Goal: Task Accomplishment & Management: Manage account settings

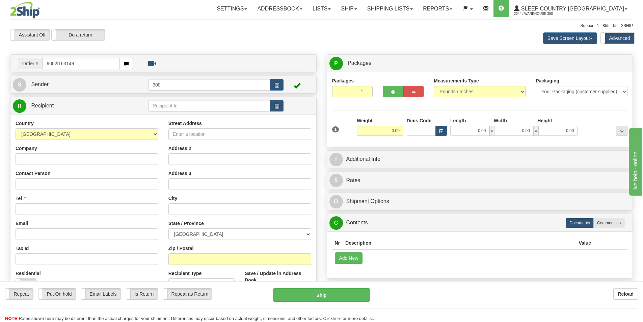
type input "9002i163149"
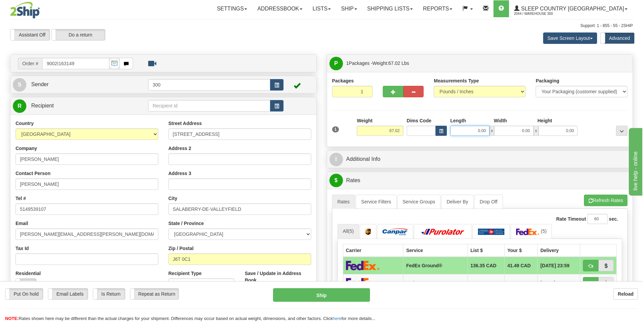
drag, startPoint x: 474, startPoint y: 129, endPoint x: 493, endPoint y: 129, distance: 19.6
click at [493, 129] on div "0.00 x 0.00 x 0.00" at bounding box center [513, 131] width 127 height 10
type input "20.00"
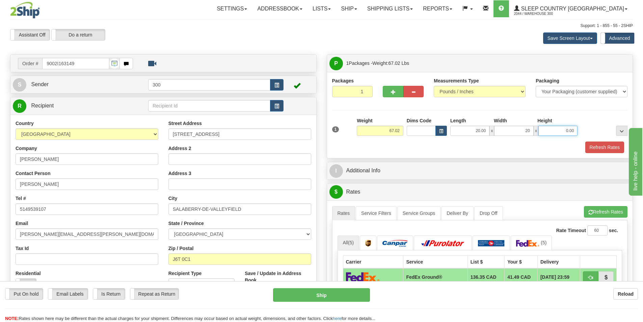
type input "20.00"
type input "42.00"
click at [607, 151] on button "Refresh Rates" at bounding box center [605, 146] width 39 height 11
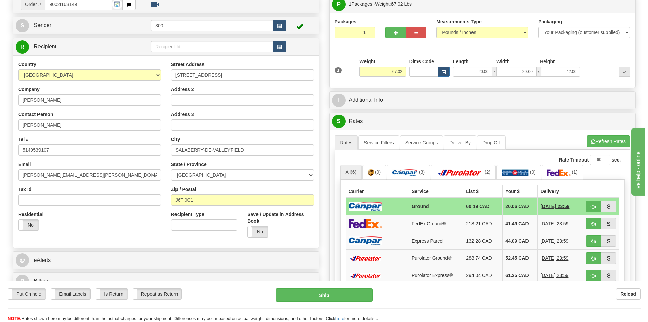
scroll to position [169, 0]
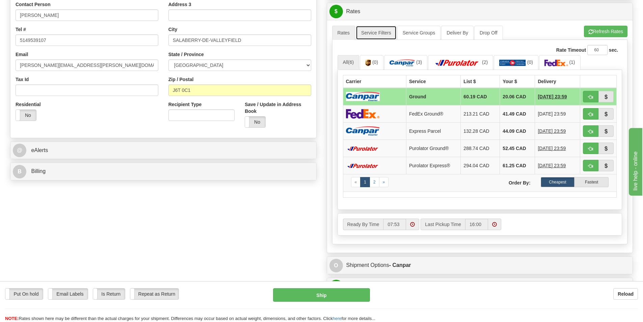
click at [380, 36] on link "Service Filters" at bounding box center [376, 33] width 41 height 14
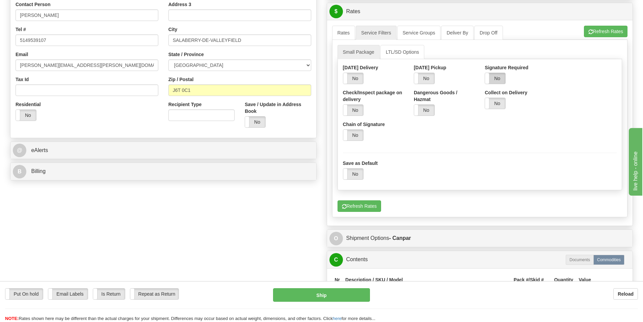
click at [496, 82] on label "No" at bounding box center [495, 78] width 20 height 11
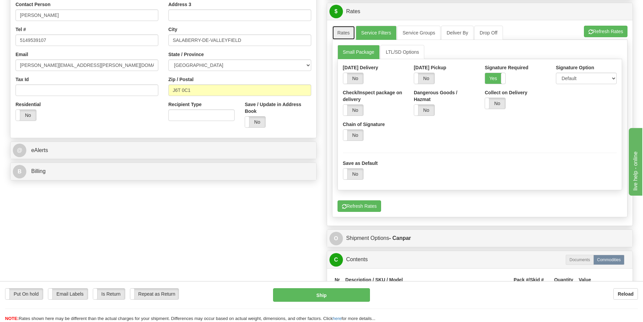
click at [345, 33] on link "Rates" at bounding box center [343, 33] width 23 height 14
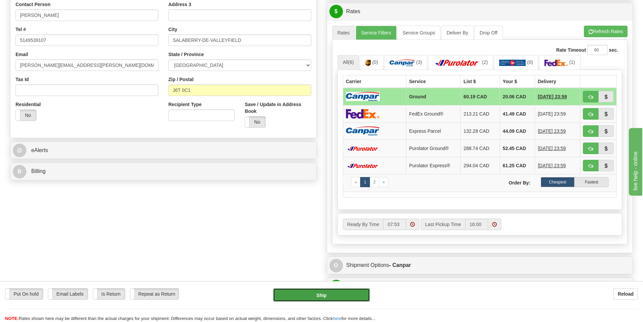
click at [330, 292] on button "Ship" at bounding box center [321, 295] width 97 height 14
type input "1"
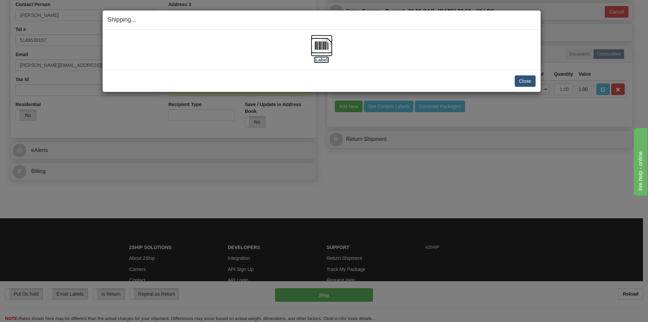
click at [321, 61] on label "[Label]" at bounding box center [322, 59] width 16 height 7
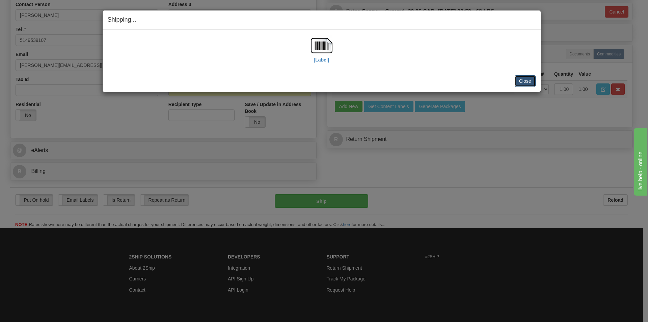
click at [522, 81] on button "Close" at bounding box center [525, 80] width 21 height 11
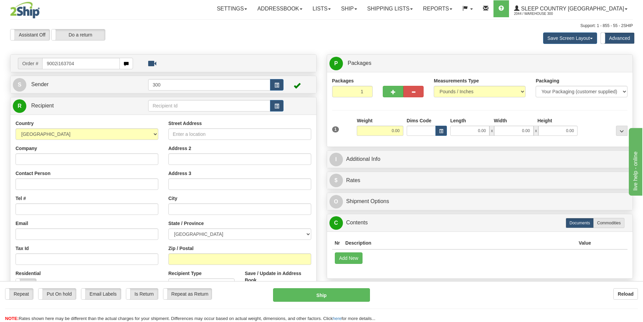
type input "9002i163704"
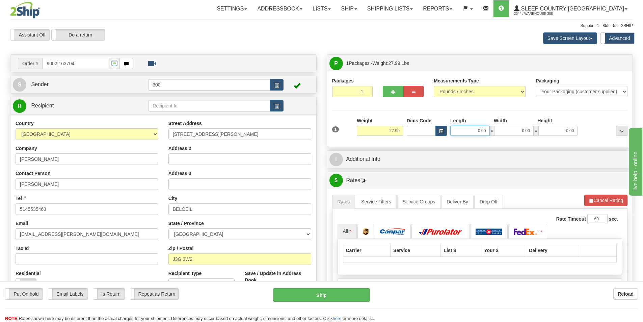
click at [476, 129] on input "0.00" at bounding box center [469, 131] width 39 height 10
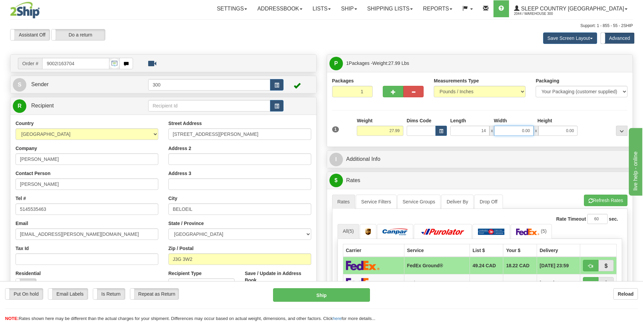
type input "14.00"
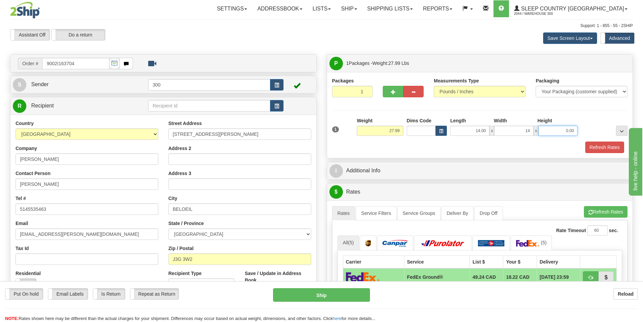
type input "14.00"
type input "40.00"
click at [590, 143] on button "Refresh Rates" at bounding box center [605, 146] width 39 height 11
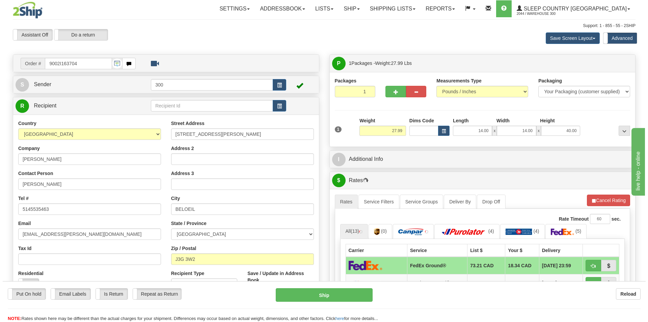
scroll to position [135, 0]
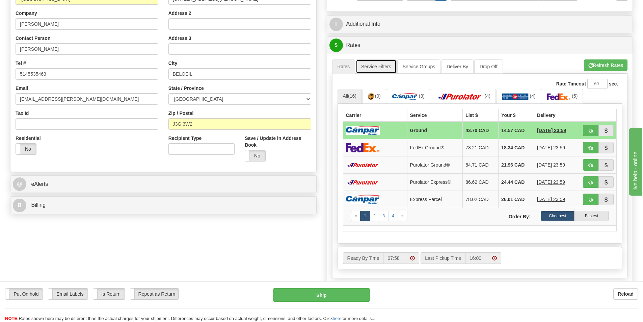
click at [380, 65] on link "Service Filters" at bounding box center [376, 66] width 41 height 14
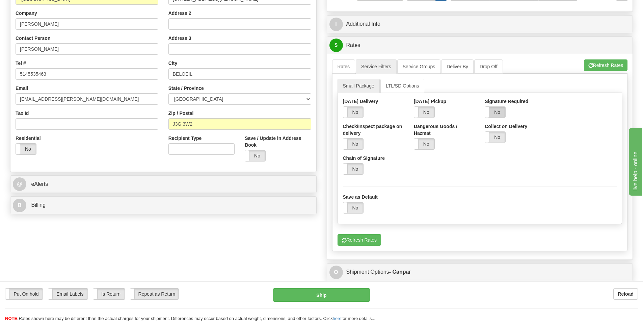
click at [495, 110] on label "No" at bounding box center [495, 112] width 20 height 11
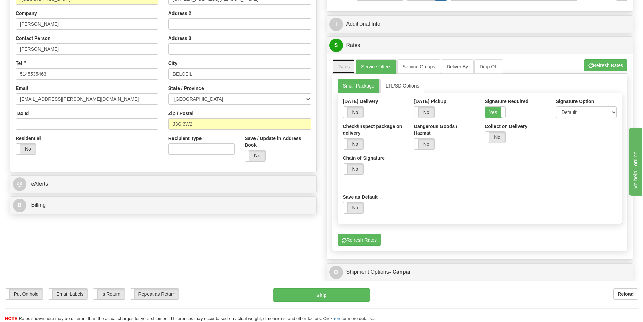
click at [352, 68] on link "Rates" at bounding box center [343, 66] width 23 height 14
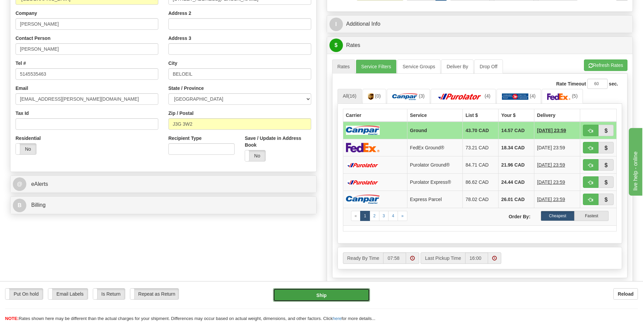
click at [333, 295] on button "Ship" at bounding box center [321, 295] width 97 height 14
type input "1"
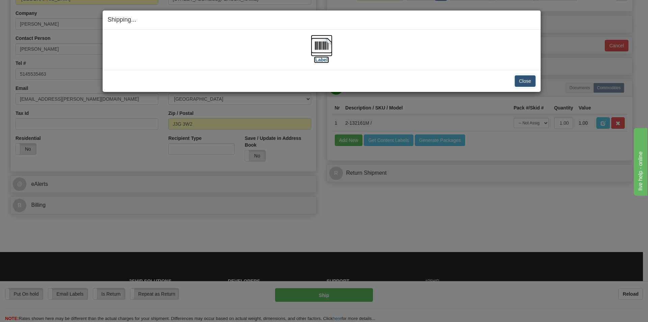
click at [322, 58] on label "[Label]" at bounding box center [322, 59] width 16 height 7
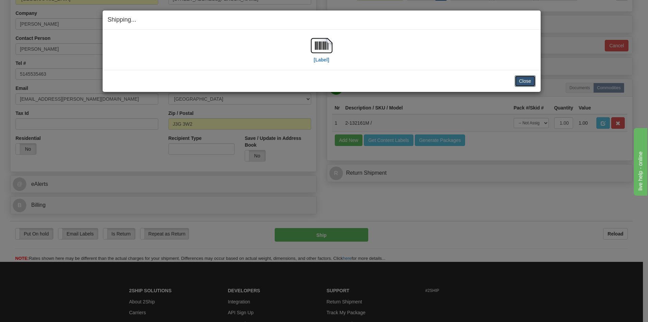
click at [528, 79] on button "Close" at bounding box center [525, 80] width 21 height 11
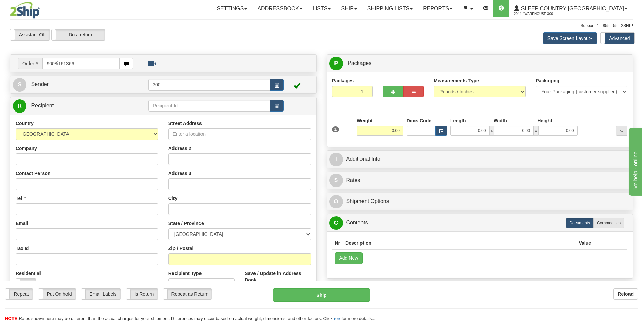
type input "9008i161366"
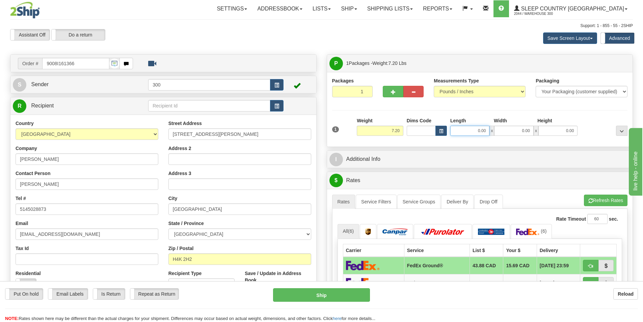
drag, startPoint x: 474, startPoint y: 131, endPoint x: 522, endPoint y: 130, distance: 48.0
click at [522, 130] on div "0.00 x 0.00 x 0.00" at bounding box center [513, 131] width 127 height 10
type input "7.00"
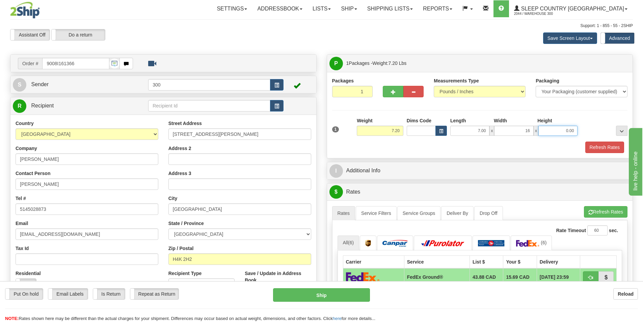
type input "16.00"
type input "18.00"
click at [595, 149] on button "Refresh Rates" at bounding box center [605, 146] width 39 height 11
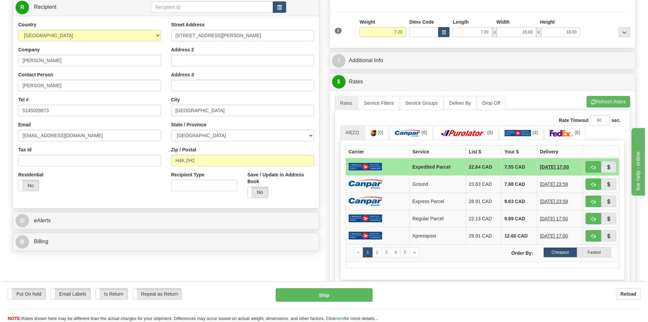
scroll to position [101, 0]
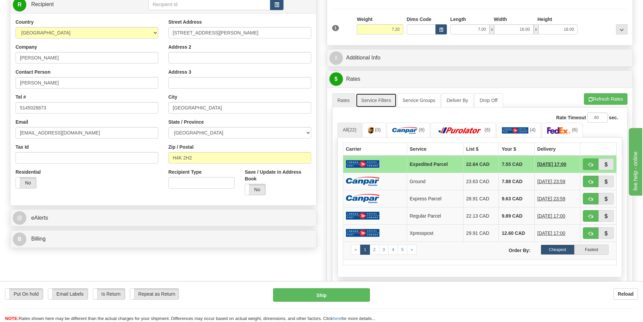
click at [386, 97] on link "Service Filters" at bounding box center [376, 100] width 41 height 14
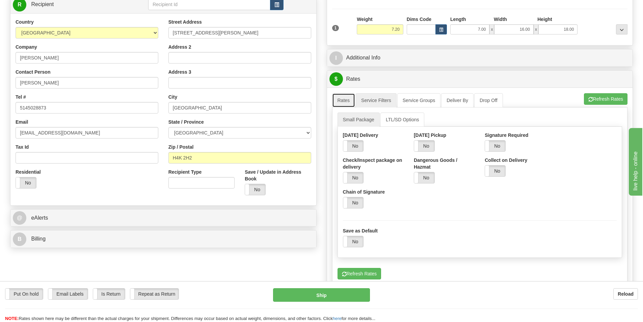
click at [353, 99] on link "Rates" at bounding box center [343, 100] width 23 height 14
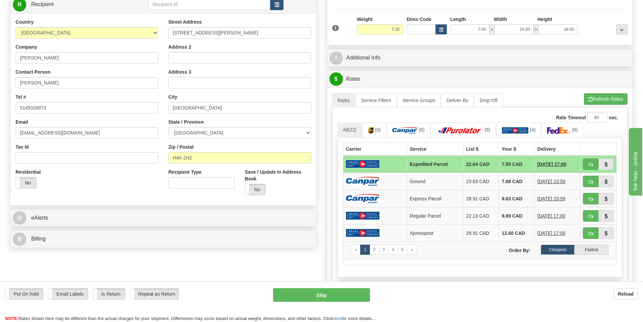
click at [400, 122] on div "Rate Timeout 60 sec." at bounding box center [480, 117] width 285 height 10
click at [402, 126] on link "(6)" at bounding box center [408, 130] width 43 height 15
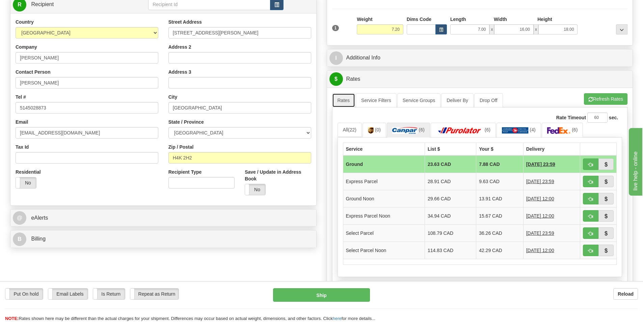
click at [351, 101] on link "Rates" at bounding box center [343, 100] width 23 height 14
click at [340, 294] on button "Ship" at bounding box center [321, 295] width 97 height 14
type input "1"
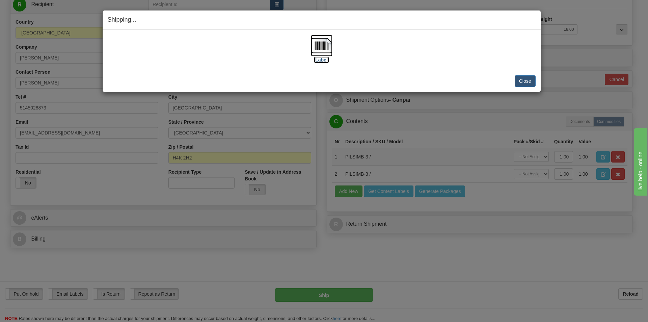
click at [323, 62] on label "[Label]" at bounding box center [322, 59] width 16 height 7
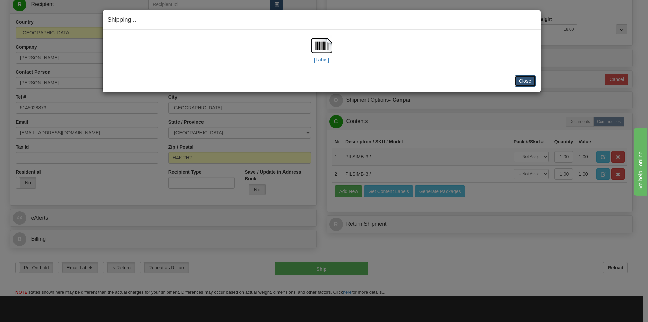
click at [520, 80] on button "Close" at bounding box center [525, 80] width 21 height 11
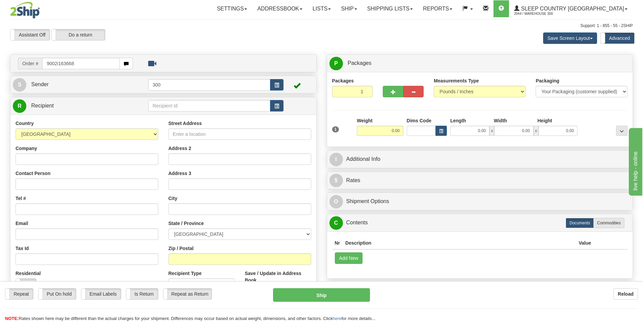
type input "9002i163668"
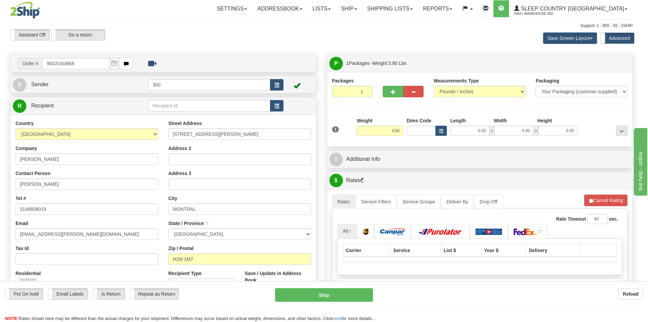
type input "[GEOGRAPHIC_DATA]"
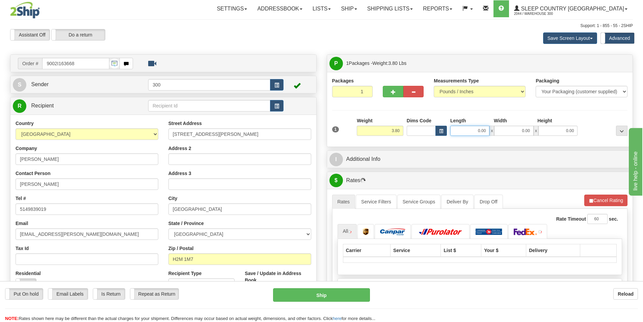
drag, startPoint x: 471, startPoint y: 132, endPoint x: 536, endPoint y: 132, distance: 65.5
click at [536, 132] on div "0.00 x 0.00 x 0.00" at bounding box center [513, 131] width 127 height 10
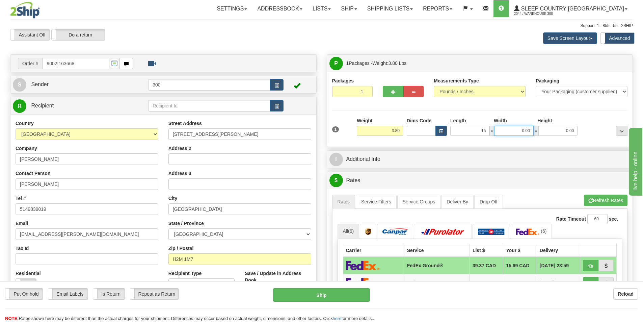
type input "15.00"
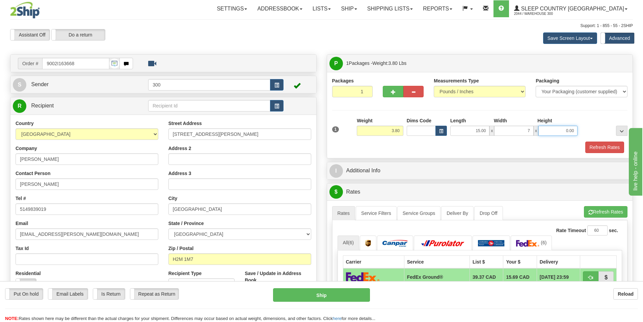
type input "7.00"
click at [596, 149] on button "Refresh Rates" at bounding box center [605, 146] width 39 height 11
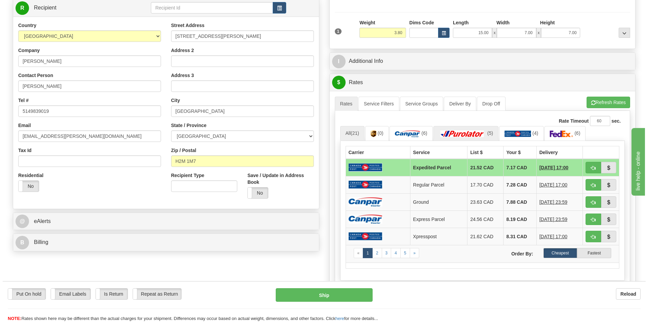
scroll to position [101, 0]
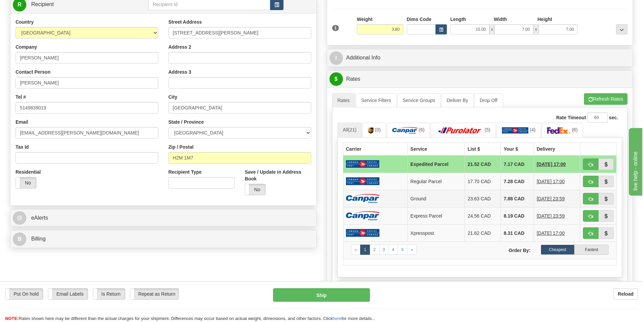
click at [382, 198] on td at bounding box center [375, 198] width 64 height 17
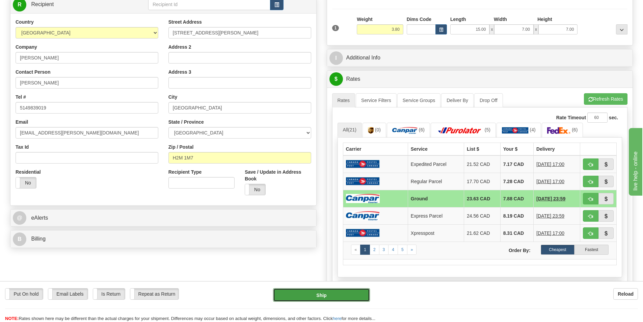
click at [316, 298] on button "Ship" at bounding box center [321, 295] width 97 height 14
type input "1"
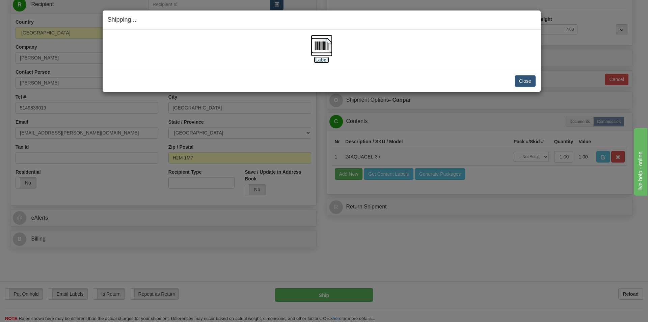
click at [324, 60] on label "[Label]" at bounding box center [322, 59] width 16 height 7
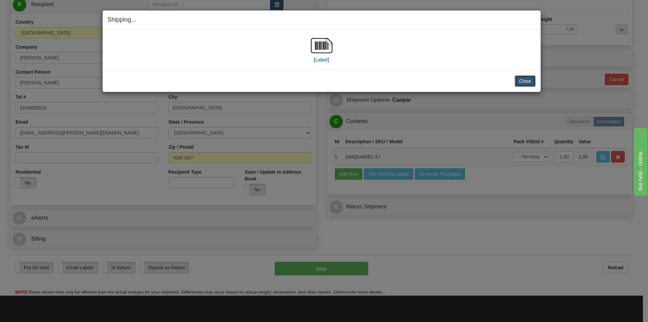
click at [530, 83] on button "Close" at bounding box center [525, 80] width 21 height 11
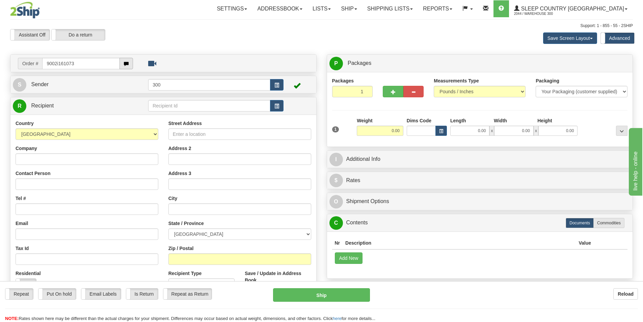
type input "9002i161073"
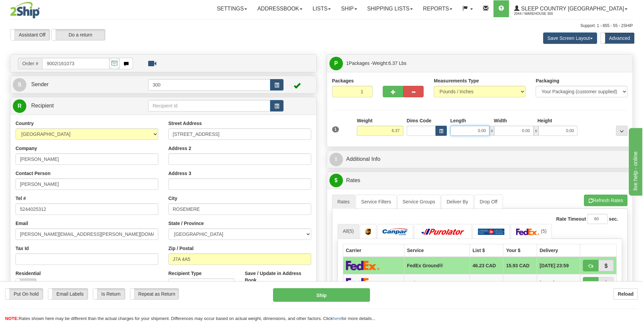
drag, startPoint x: 470, startPoint y: 131, endPoint x: 546, endPoint y: 140, distance: 76.9
click at [538, 136] on div "1 Weight 6.37 Dims Code 0.00" at bounding box center [480, 129] width 299 height 24
type input "9.00"
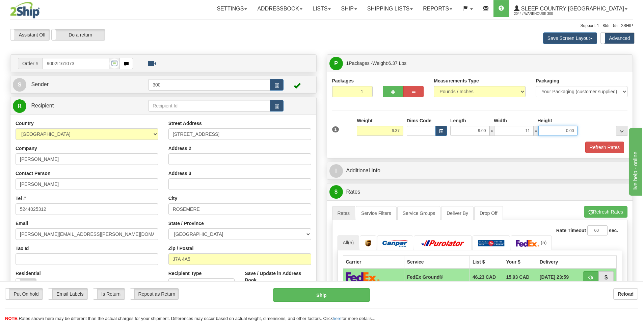
type input "11.00"
type input "16.00"
click at [604, 141] on div "Packaging Your Packaging (customer supplied) Envelope (carrier supplied) Pack (…" at bounding box center [492, 141] width 274 height 0
click at [604, 145] on button "Refresh Rates" at bounding box center [605, 146] width 39 height 11
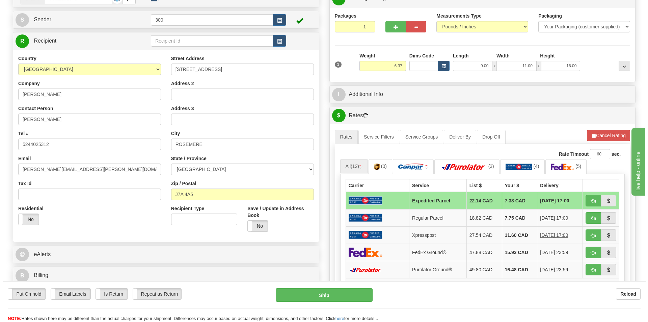
scroll to position [68, 0]
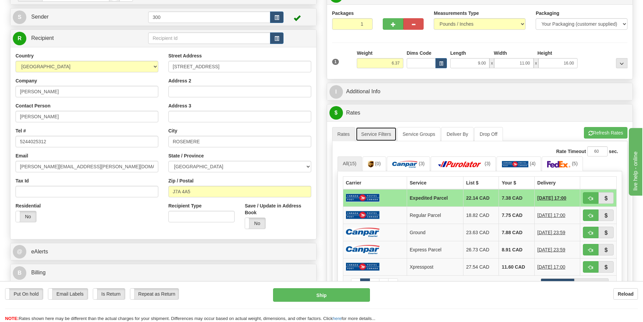
click at [386, 132] on link "Service Filters" at bounding box center [376, 134] width 41 height 14
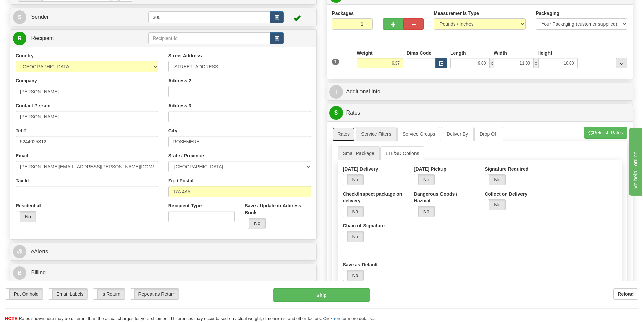
click at [352, 133] on link "Rates" at bounding box center [343, 134] width 23 height 14
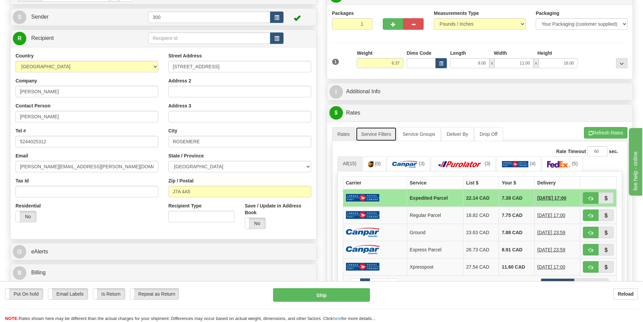
click at [388, 132] on link "Service Filters" at bounding box center [376, 134] width 41 height 14
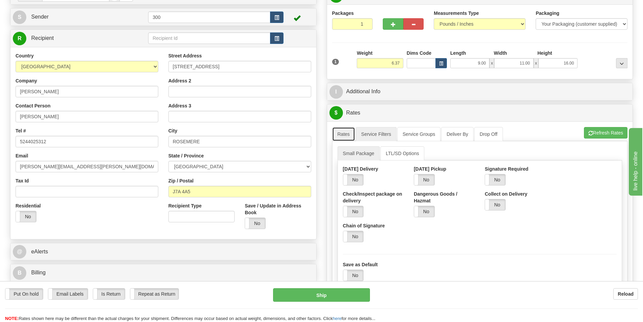
click at [347, 135] on link "Rates" at bounding box center [343, 134] width 23 height 14
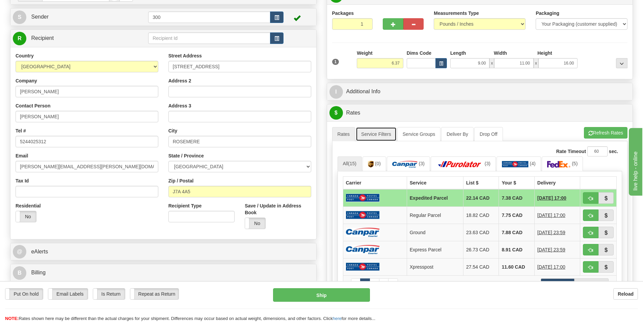
click at [382, 136] on link "Service Filters" at bounding box center [376, 134] width 41 height 14
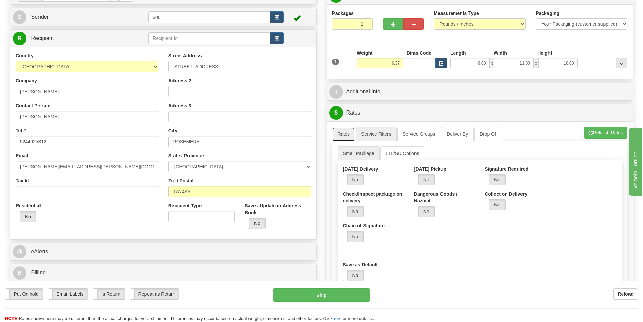
click at [350, 136] on link "Rates" at bounding box center [343, 134] width 23 height 14
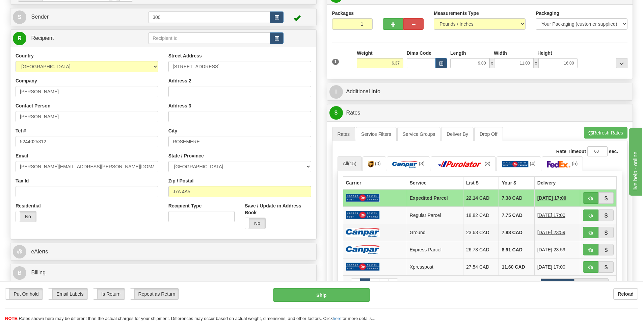
click at [386, 233] on td at bounding box center [375, 232] width 64 height 17
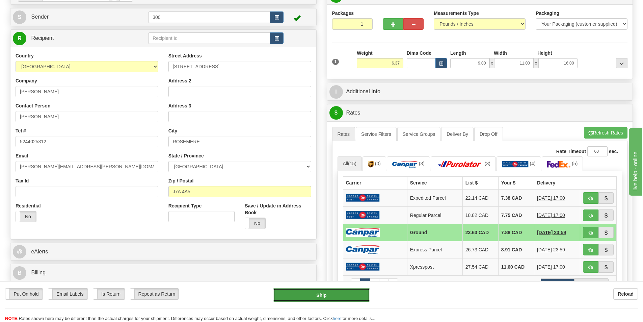
click at [333, 296] on button "Ship" at bounding box center [321, 295] width 97 height 14
type input "1"
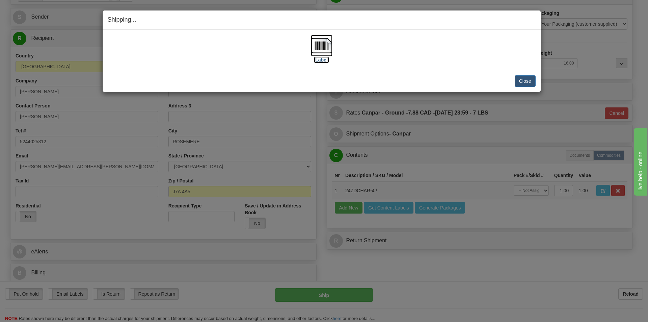
click at [326, 60] on label "[Label]" at bounding box center [322, 59] width 16 height 7
click at [523, 80] on button "Close" at bounding box center [525, 80] width 21 height 11
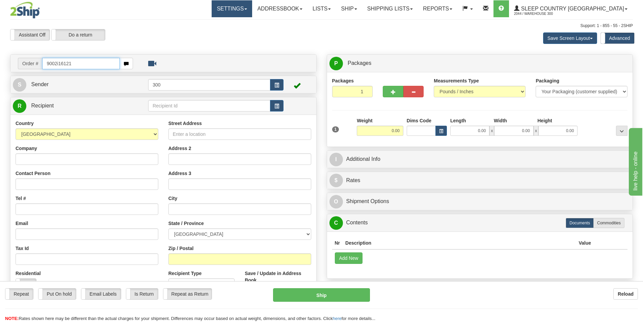
type input "9002i161219"
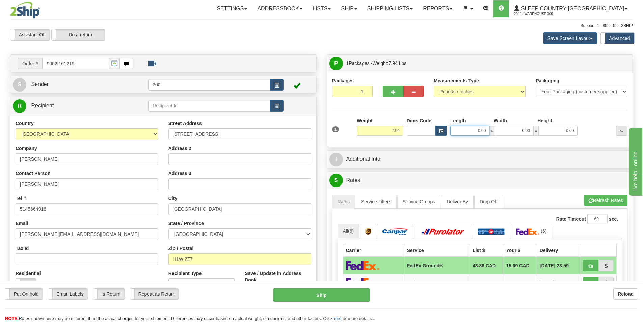
drag, startPoint x: 464, startPoint y: 134, endPoint x: 551, endPoint y: 139, distance: 86.6
click at [551, 139] on div "1 Weight 7.94 Dims Code 0.00" at bounding box center [480, 129] width 299 height 24
type input "8.00"
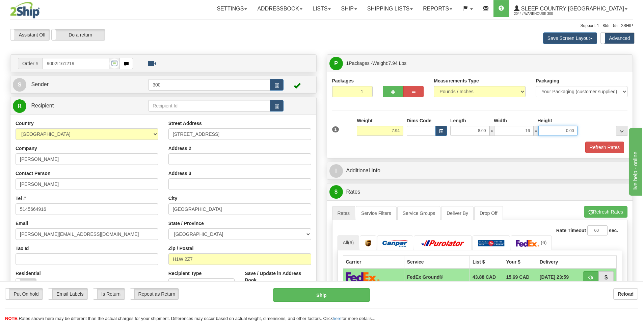
type input "16.00"
click at [600, 148] on button "Refresh Rates" at bounding box center [605, 146] width 39 height 11
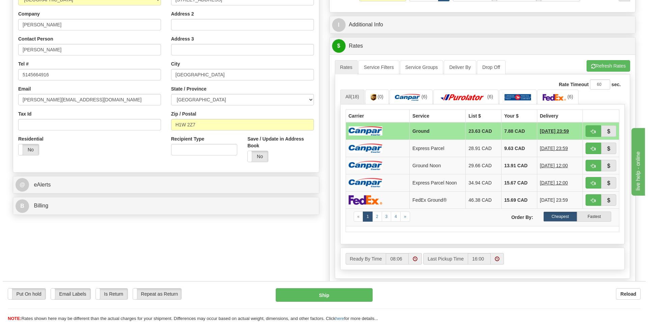
scroll to position [135, 0]
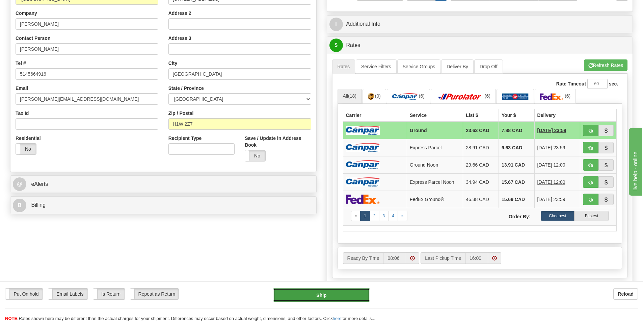
click at [336, 290] on button "Ship" at bounding box center [321, 295] width 97 height 14
type input "1"
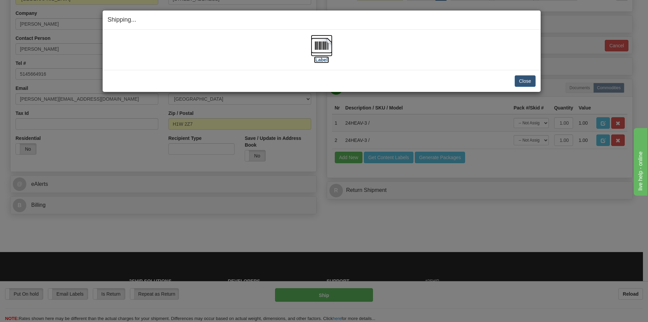
click at [319, 59] on label "[Label]" at bounding box center [322, 59] width 16 height 7
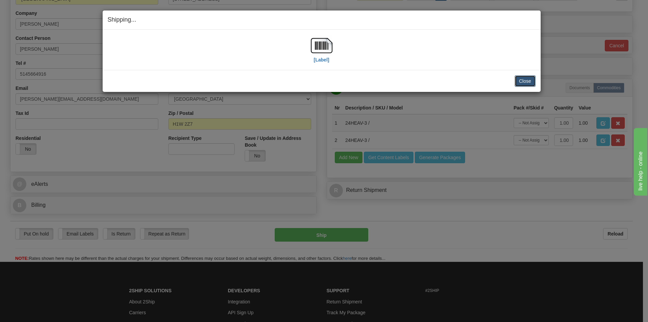
click at [523, 79] on button "Close" at bounding box center [525, 80] width 21 height 11
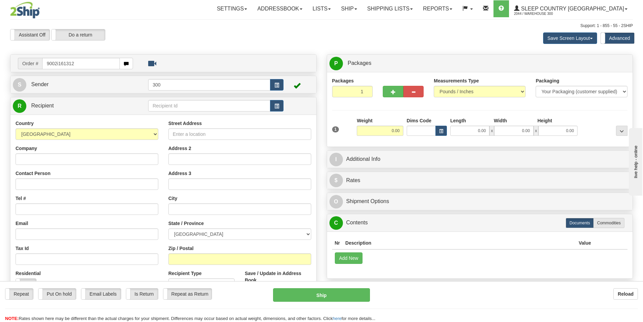
type input "9002i161312"
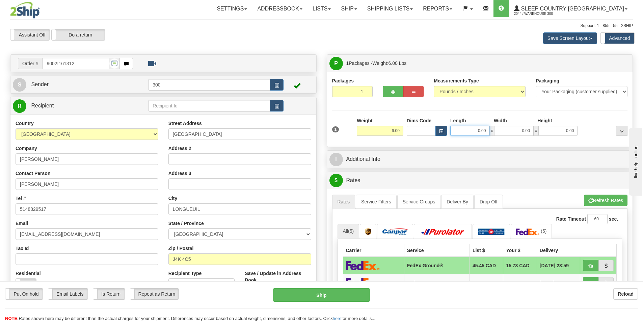
drag, startPoint x: 474, startPoint y: 130, endPoint x: 552, endPoint y: 133, distance: 77.4
click at [552, 133] on div "0.00 x 0.00 x 0.00" at bounding box center [513, 131] width 127 height 10
type input "6.00"
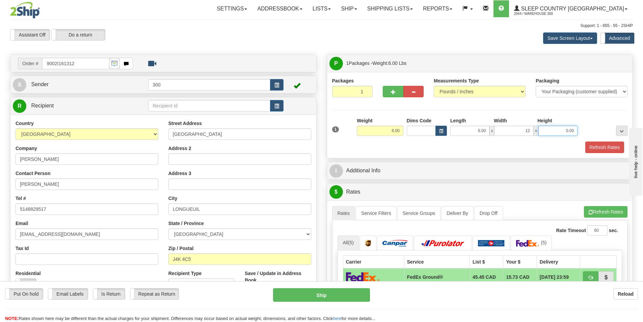
type input "12.00"
type input "16.00"
click at [610, 149] on button "Refresh Rates" at bounding box center [605, 146] width 39 height 11
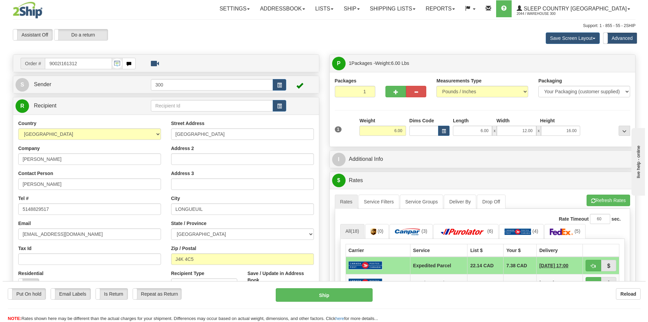
scroll to position [101, 0]
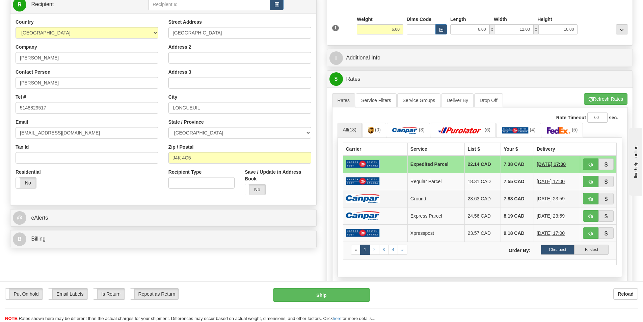
click at [398, 191] on td at bounding box center [375, 198] width 64 height 17
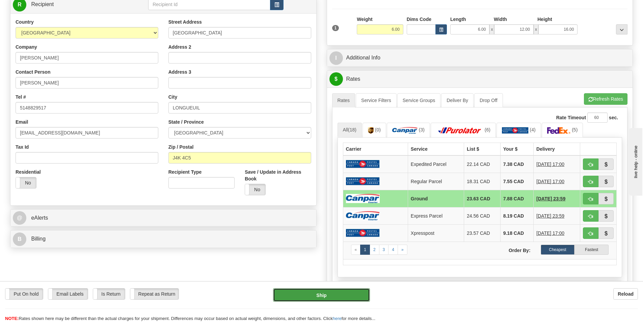
click at [333, 298] on button "Ship" at bounding box center [321, 295] width 97 height 14
type input "1"
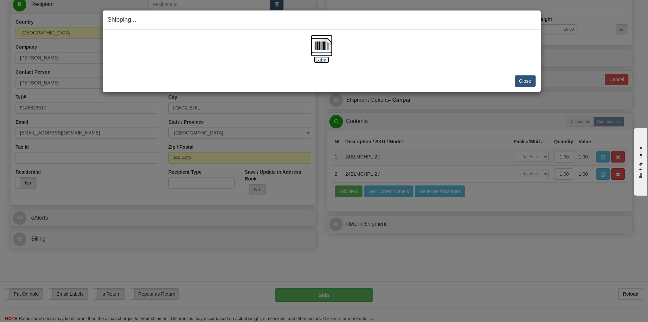
click at [326, 60] on label "[Label]" at bounding box center [322, 59] width 16 height 7
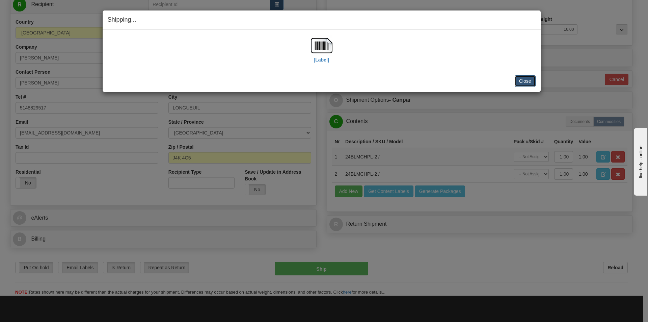
click at [523, 79] on button "Close" at bounding box center [525, 80] width 21 height 11
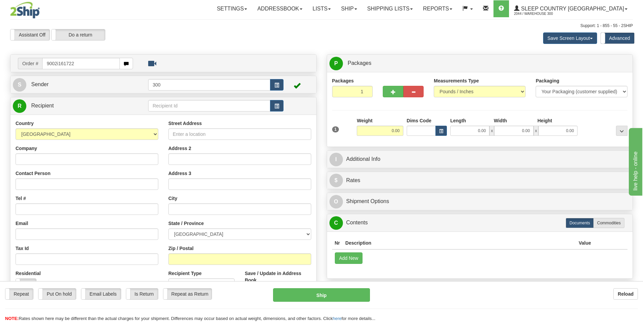
type input "9002i161722"
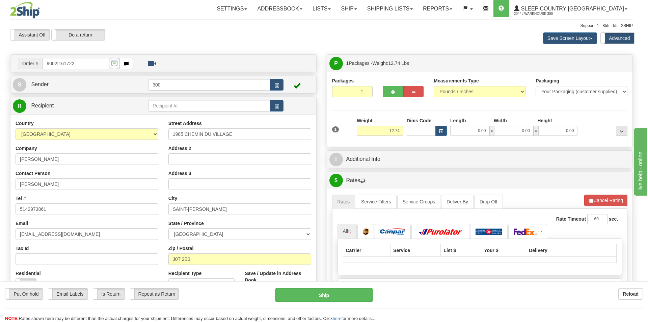
type input "SAINT-ADOLPHE-D'HOWARD"
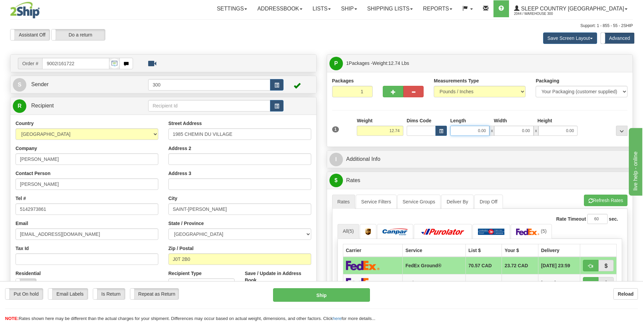
drag, startPoint x: 465, startPoint y: 133, endPoint x: 509, endPoint y: 127, distance: 44.3
click at [509, 127] on div "0.00 x 0.00 x 0.00" at bounding box center [513, 131] width 127 height 10
type input "9.00"
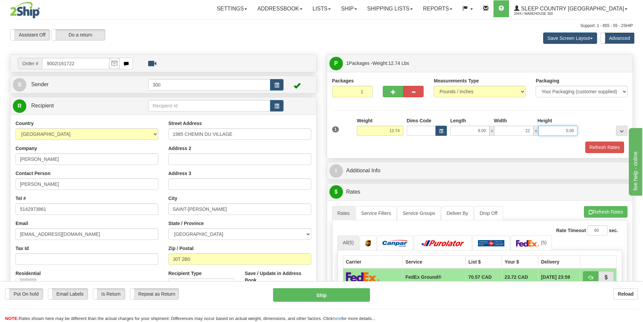
type input "22.00"
type input "16.00"
click at [590, 143] on button "Refresh Rates" at bounding box center [605, 146] width 39 height 11
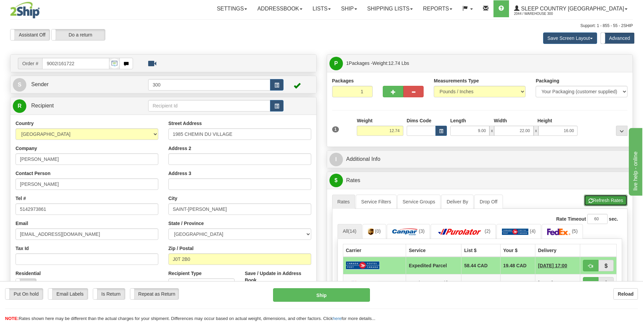
click at [593, 198] on button "Refresh Rates" at bounding box center [606, 200] width 44 height 11
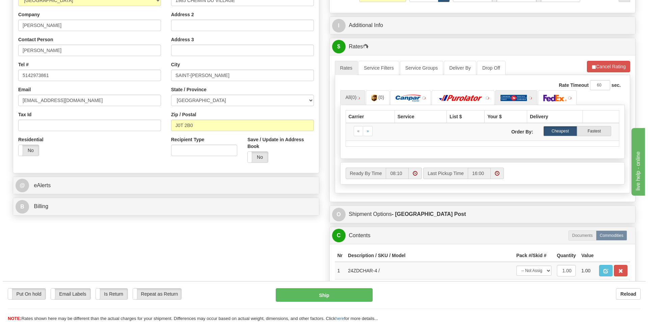
scroll to position [135, 0]
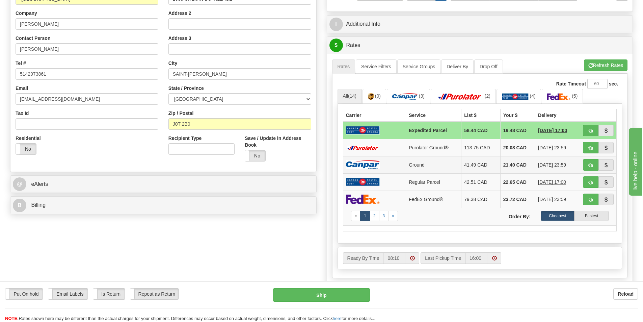
click at [378, 159] on td at bounding box center [374, 164] width 63 height 17
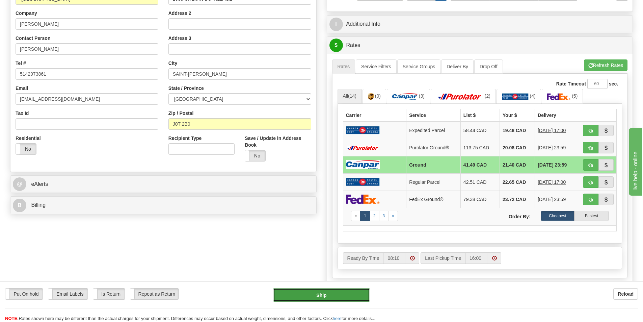
click at [331, 298] on button "Ship" at bounding box center [321, 295] width 97 height 14
type input "1"
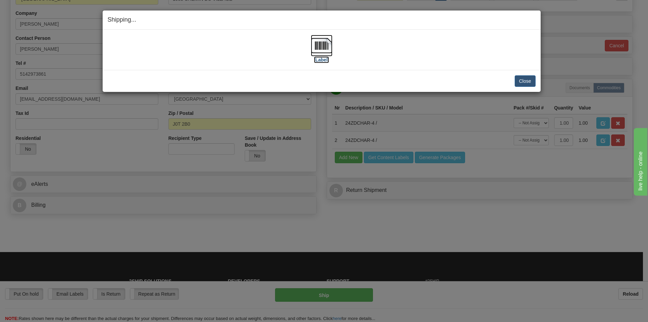
click at [326, 57] on label "[Label]" at bounding box center [322, 59] width 16 height 7
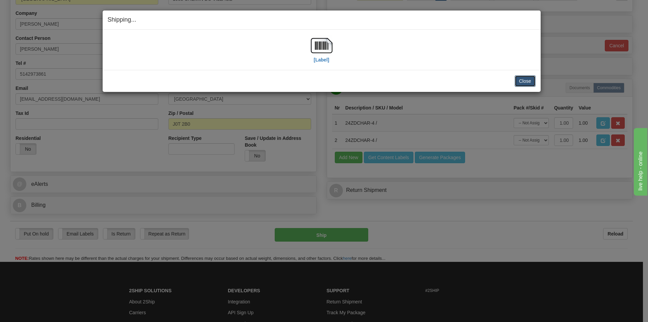
click at [534, 81] on button "Close" at bounding box center [525, 80] width 21 height 11
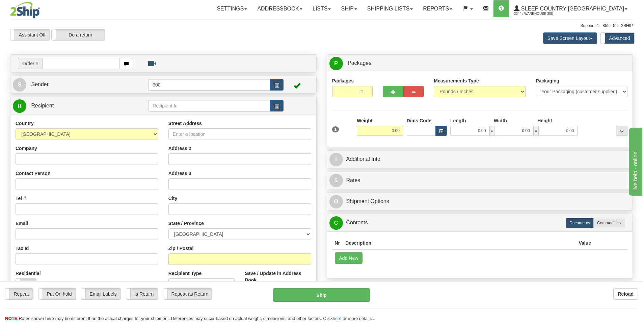
click at [90, 62] on input "text" at bounding box center [81, 63] width 78 height 11
type input "9002i161868"
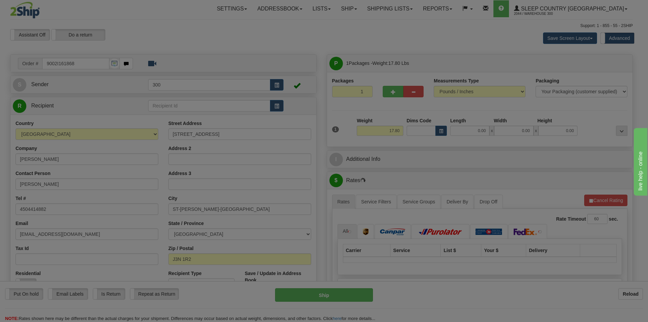
type input "SAINT-BASILE-LE-GRAND"
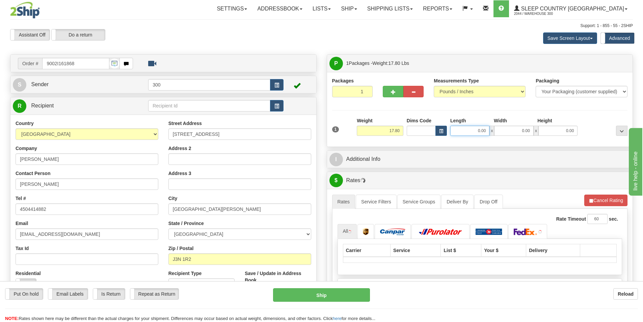
drag, startPoint x: 476, startPoint y: 131, endPoint x: 565, endPoint y: 128, distance: 88.9
click at [565, 128] on div "0.00 x 0.00 x 0.00" at bounding box center [513, 131] width 127 height 10
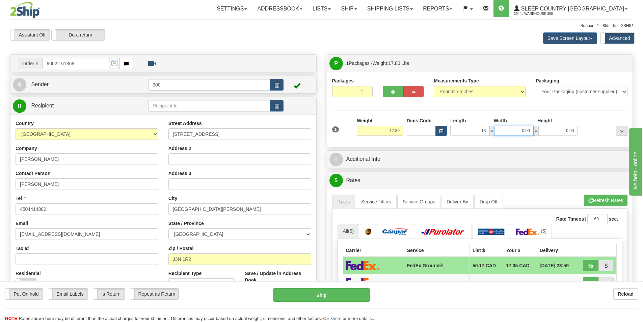
type input "13.00"
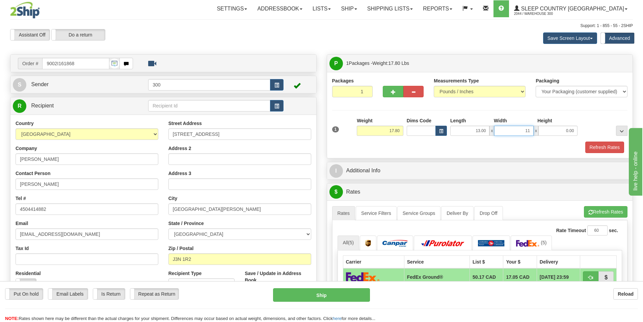
type input "1"
type input "1.00"
drag, startPoint x: 470, startPoint y: 129, endPoint x: 559, endPoint y: 137, distance: 89.2
click at [559, 137] on div "1 Weight 17.80 Dims Code x x" at bounding box center [480, 129] width 299 height 24
type input "18.00"
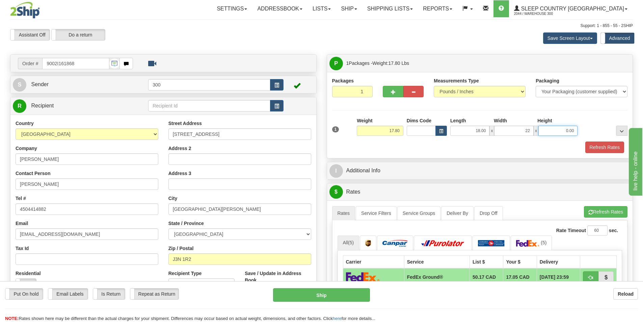
type input "22.00"
type input "12.00"
click at [592, 143] on button "Refresh Rates" at bounding box center [605, 146] width 39 height 11
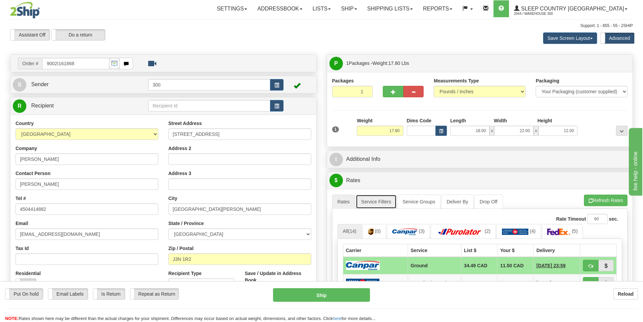
click at [381, 204] on link "Service Filters" at bounding box center [376, 202] width 41 height 14
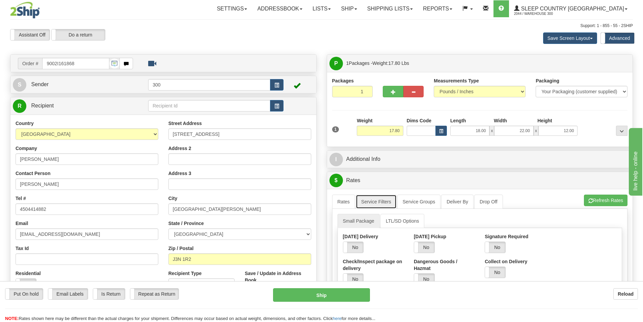
click at [356, 201] on link "Service Filters" at bounding box center [376, 202] width 41 height 14
click at [350, 201] on link "Rates" at bounding box center [343, 202] width 23 height 14
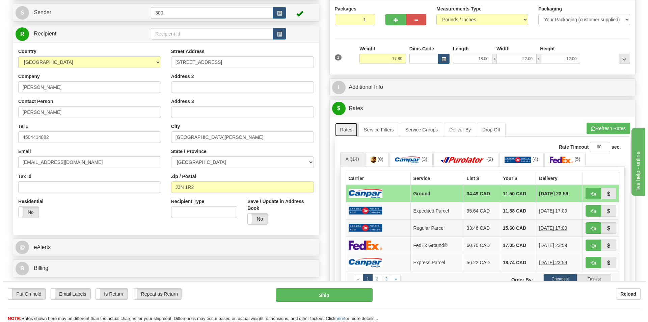
scroll to position [101, 0]
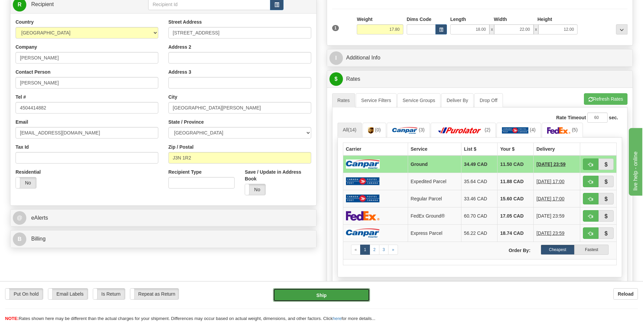
click at [338, 297] on button "Ship" at bounding box center [321, 295] width 97 height 14
type input "1"
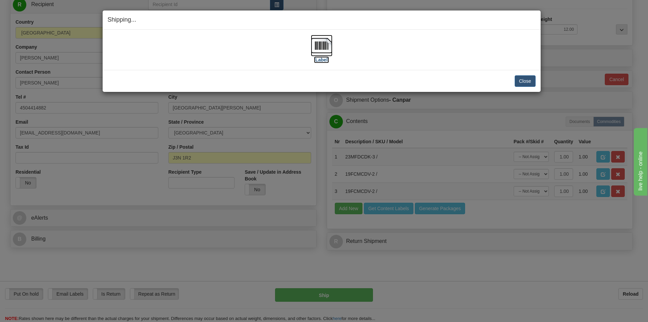
click at [323, 59] on label "[Label]" at bounding box center [322, 59] width 16 height 7
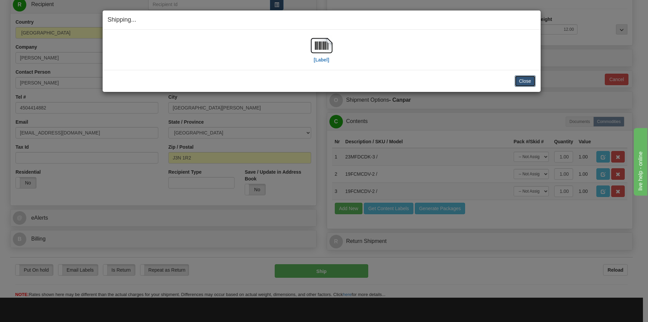
click at [529, 80] on button "Close" at bounding box center [525, 80] width 21 height 11
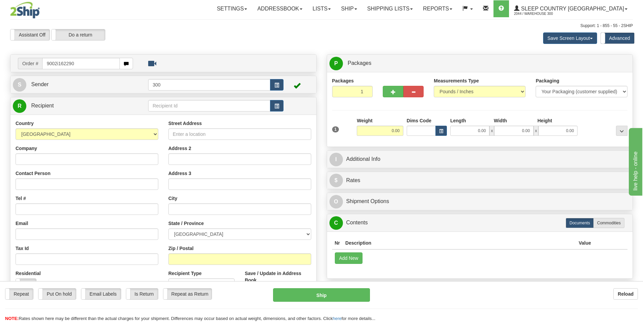
type input "9002i162290"
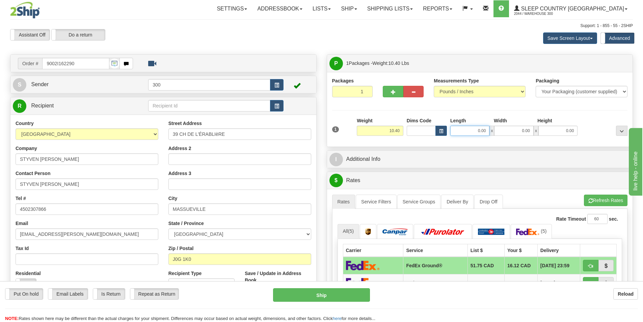
drag, startPoint x: 479, startPoint y: 126, endPoint x: 629, endPoint y: 122, distance: 150.7
click at [629, 122] on div "Packages 1 1 Measurements Type" at bounding box center [480, 109] width 306 height 75
type input "15.00"
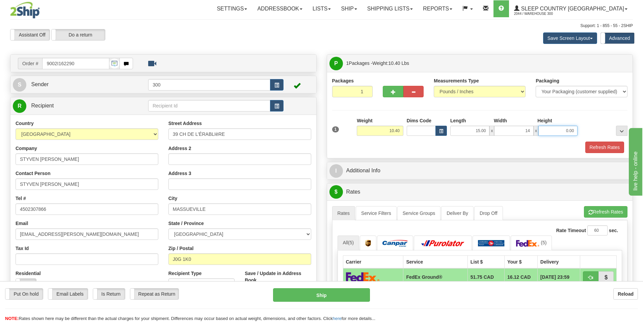
type input "14.00"
type input "7.00"
click at [603, 148] on button "Refresh Rates" at bounding box center [605, 146] width 39 height 11
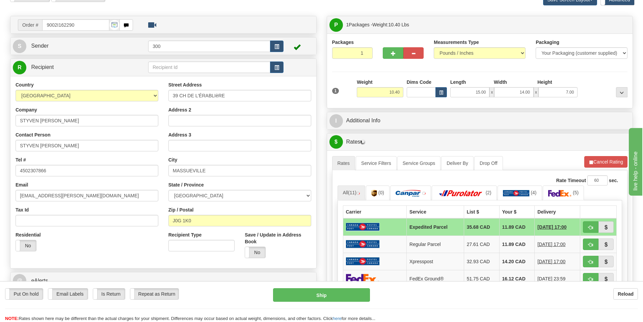
scroll to position [101, 0]
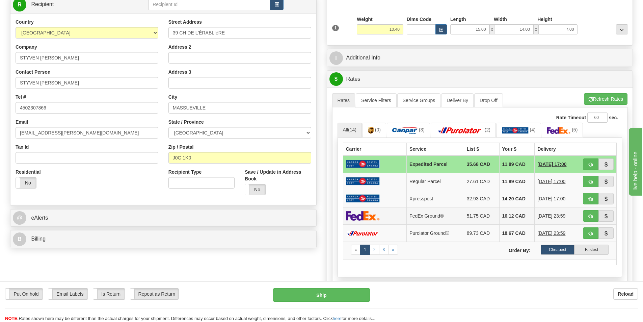
click at [392, 217] on td at bounding box center [375, 215] width 64 height 17
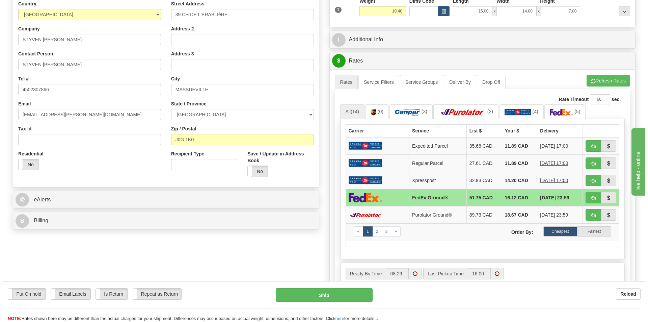
scroll to position [135, 0]
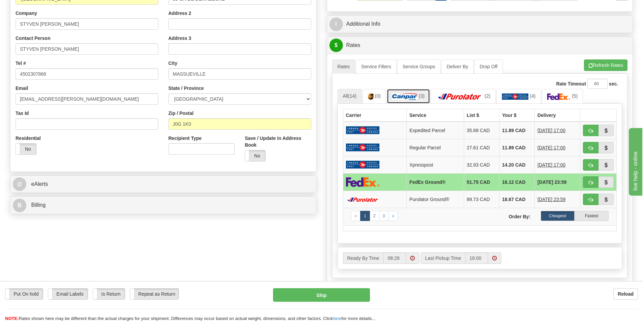
click at [411, 97] on img at bounding box center [404, 96] width 25 height 7
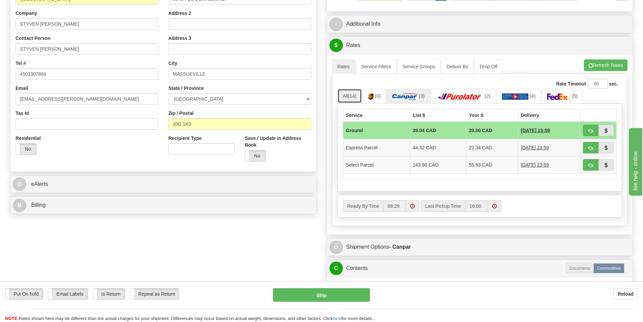
click at [349, 94] on link "All (14)" at bounding box center [350, 96] width 24 height 14
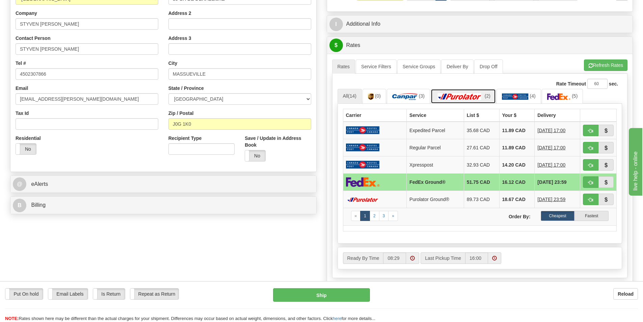
click at [458, 96] on img at bounding box center [459, 96] width 47 height 7
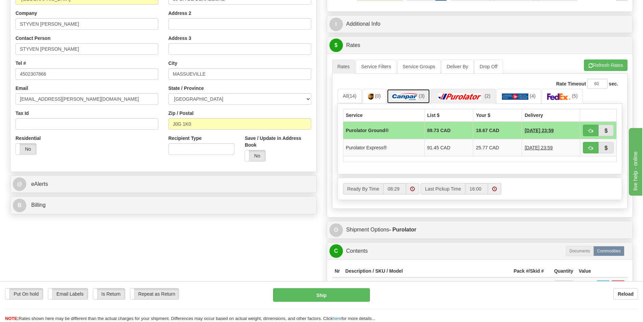
click at [396, 95] on img at bounding box center [404, 96] width 25 height 7
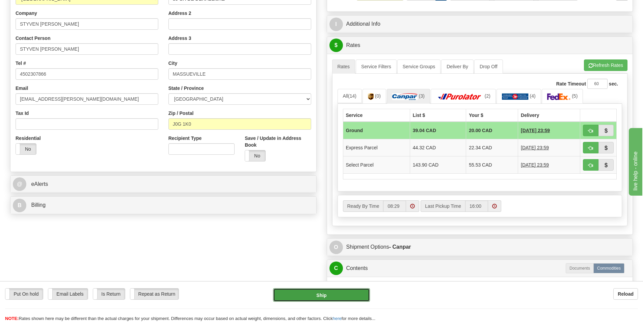
click at [337, 296] on button "Ship" at bounding box center [321, 295] width 97 height 14
type input "1"
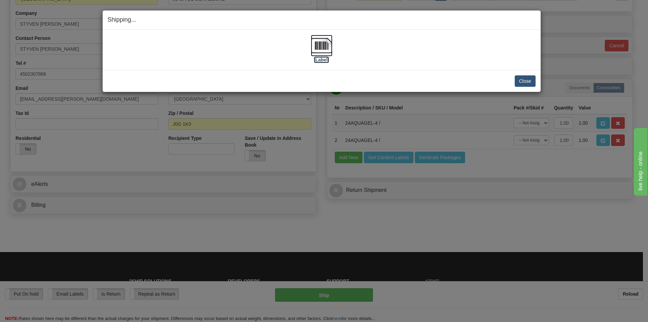
click at [324, 57] on label "[Label]" at bounding box center [322, 59] width 16 height 7
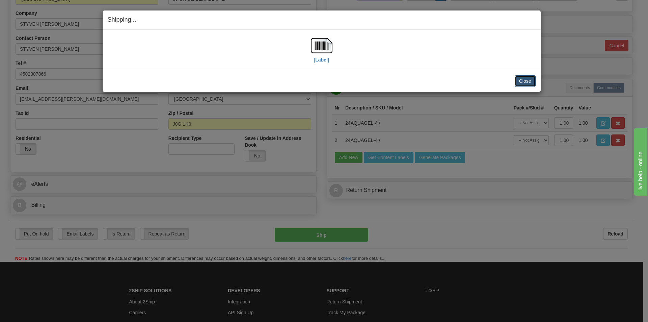
click at [520, 82] on button "Close" at bounding box center [525, 80] width 21 height 11
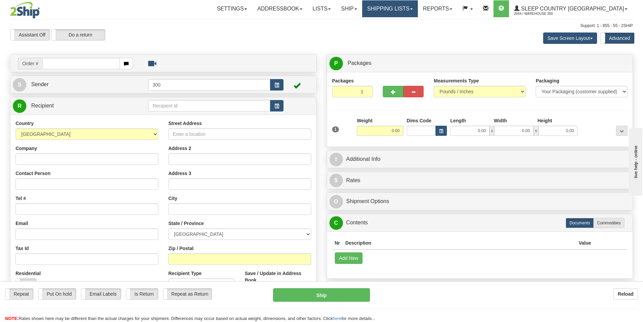
click at [418, 6] on link "Shipping lists" at bounding box center [390, 8] width 56 height 17
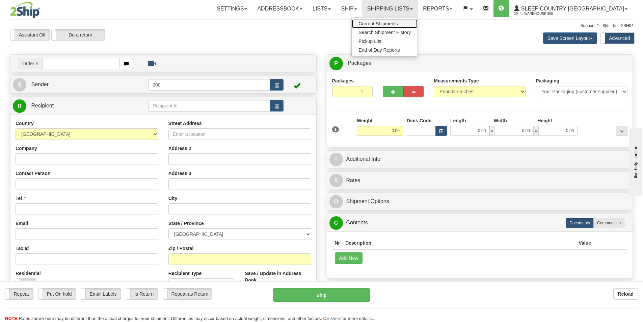
click at [398, 23] on span "Current Shipments" at bounding box center [379, 23] width 40 height 5
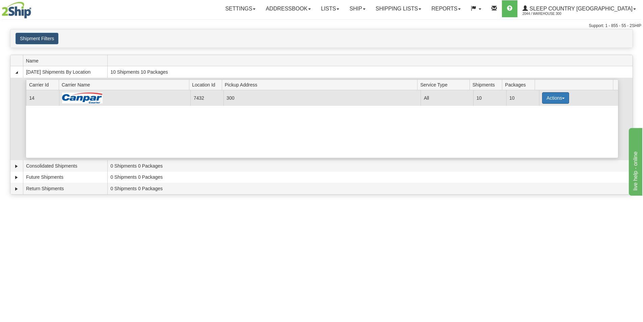
click at [550, 101] on button "Actions" at bounding box center [555, 97] width 27 height 11
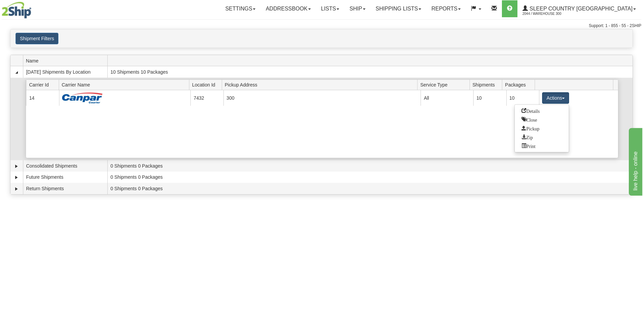
click at [444, 117] on div "Current 14 7432 300 23007 All 10 10 Actions Details Close Pickup Zip Print" at bounding box center [322, 124] width 592 height 68
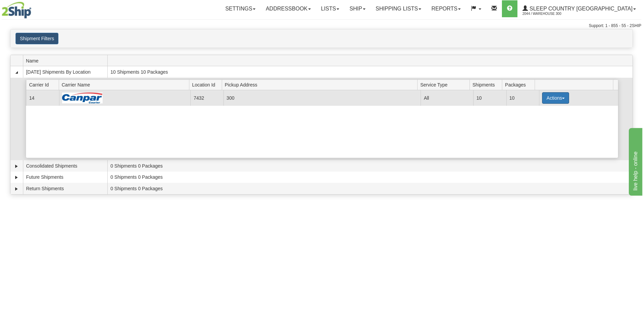
click at [549, 101] on button "Actions" at bounding box center [555, 97] width 27 height 11
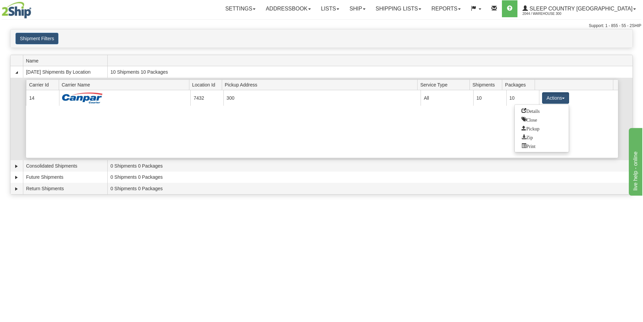
click at [269, 150] on div "Current 14 7432 300 23007 All 10 10 Actions Details Close Pickup Zip Print" at bounding box center [322, 124] width 592 height 68
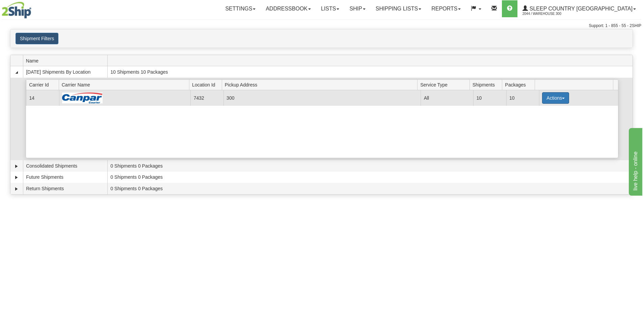
click at [555, 93] on button "Actions" at bounding box center [555, 97] width 27 height 11
click at [537, 121] on span "Close" at bounding box center [530, 119] width 16 height 5
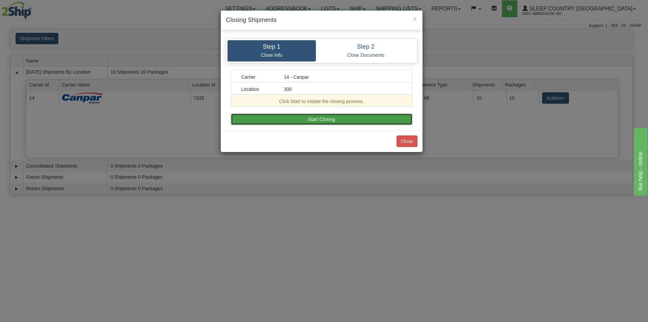
click at [304, 117] on button "Start Closing" at bounding box center [322, 118] width 182 height 11
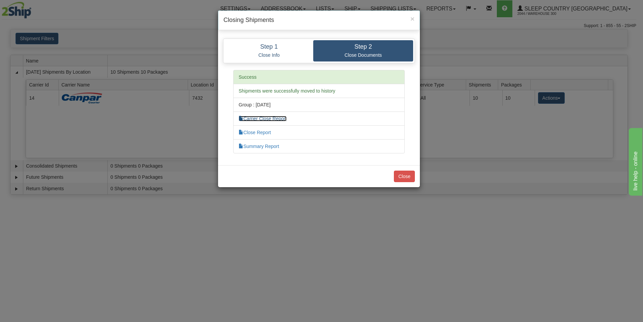
click at [269, 121] on link "Carrier Close Report" at bounding box center [263, 118] width 48 height 5
click at [264, 132] on link "Close Report" at bounding box center [255, 132] width 32 height 5
click at [249, 144] on link "Summary Report" at bounding box center [259, 146] width 41 height 5
click at [399, 174] on button "Close" at bounding box center [404, 176] width 21 height 11
